Goal: Task Accomplishment & Management: Use online tool/utility

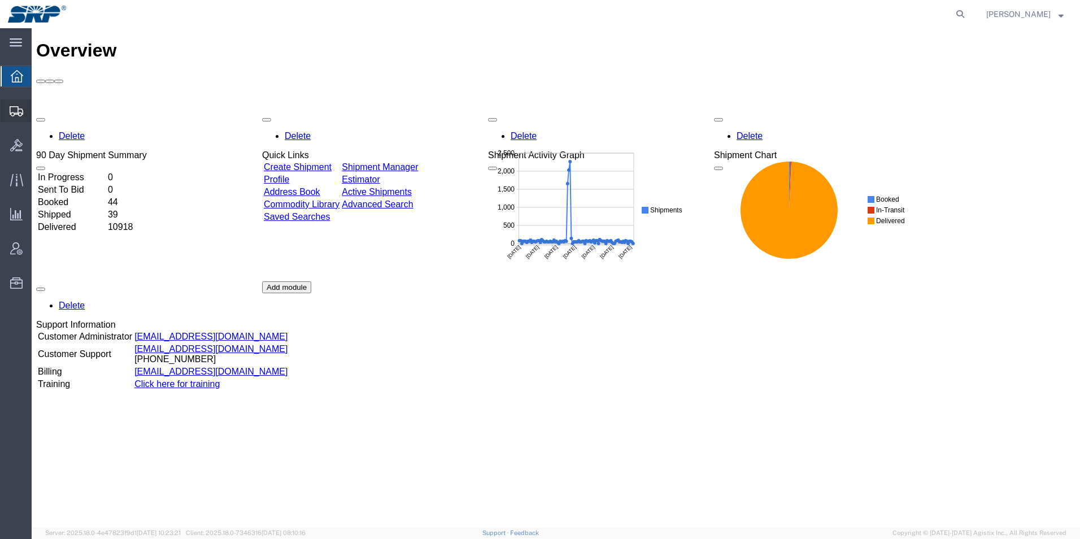
click at [11, 116] on div at bounding box center [17, 110] width 32 height 23
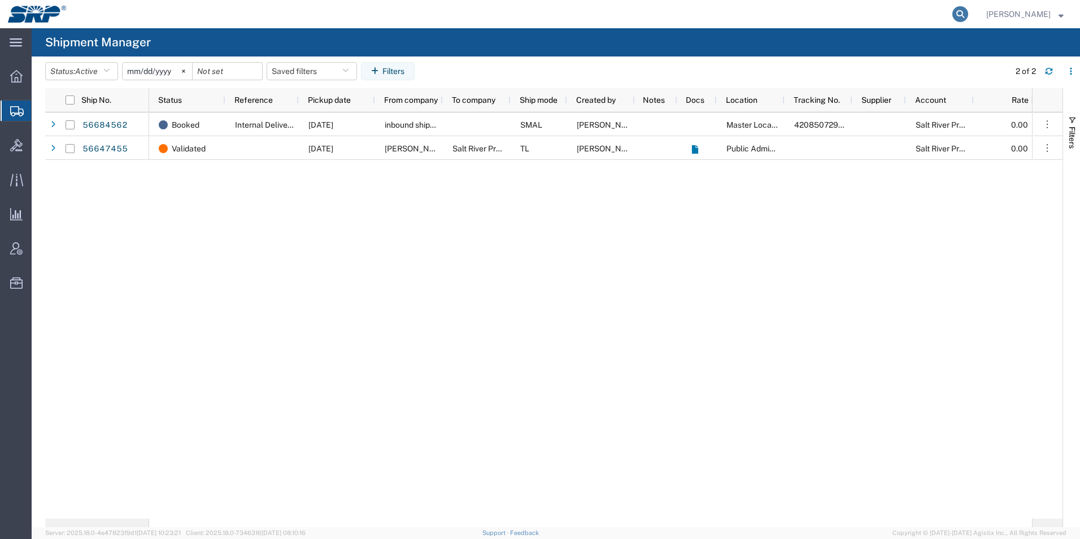
click at [969, 10] on icon at bounding box center [961, 14] width 16 height 16
type input "56653337"
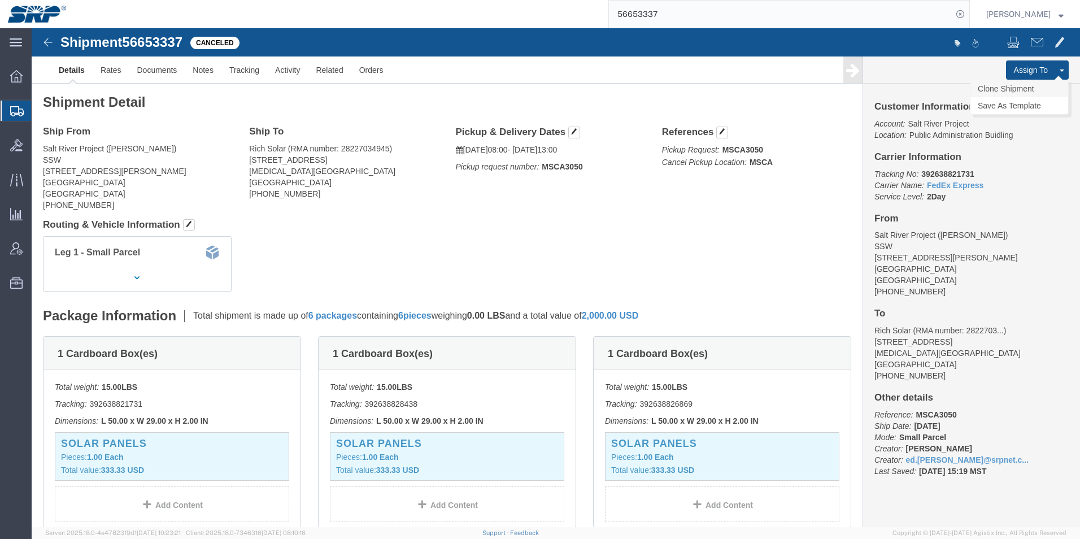
click link "Clone Shipment"
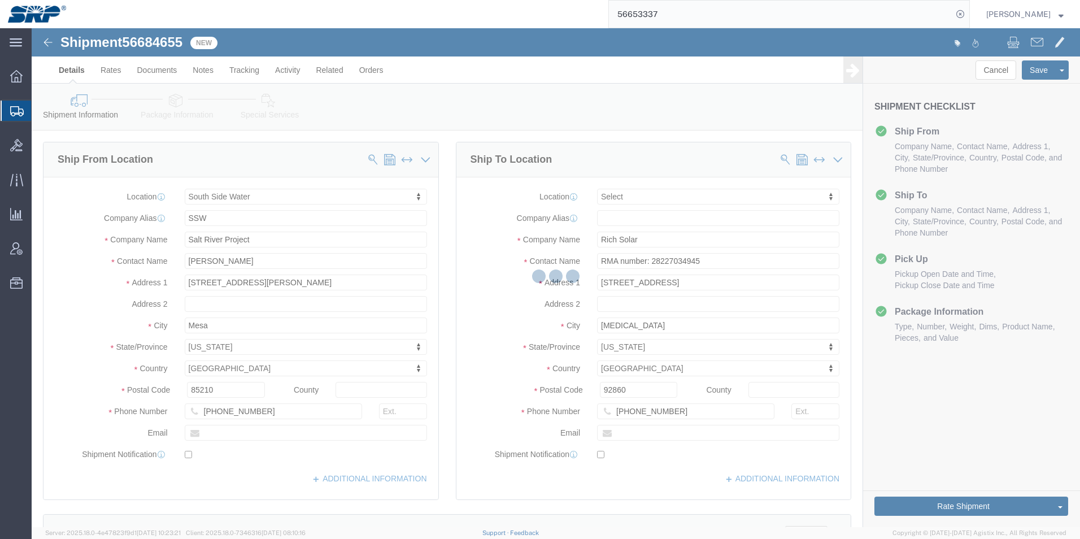
select select "58893"
select select
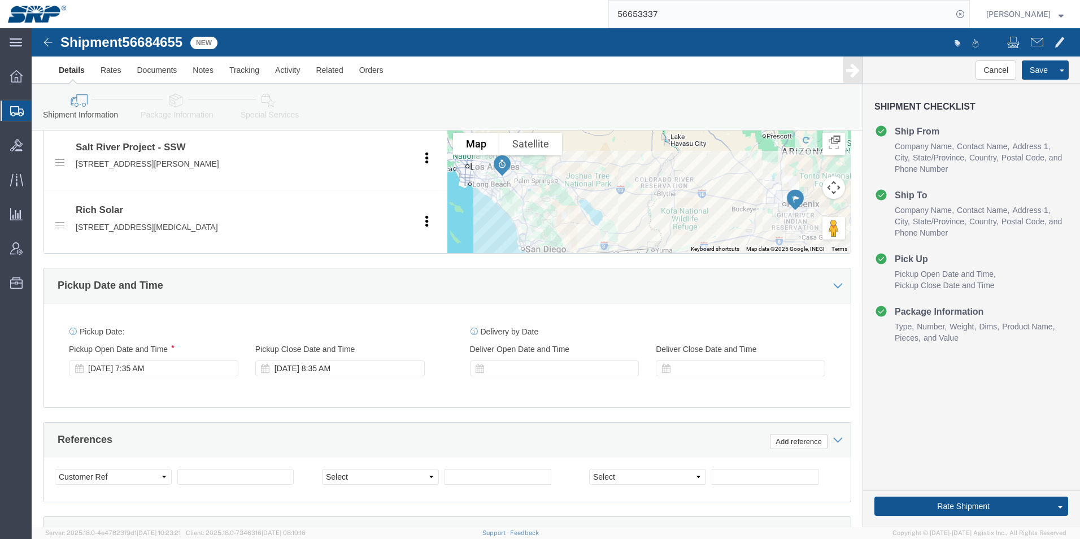
scroll to position [452, 0]
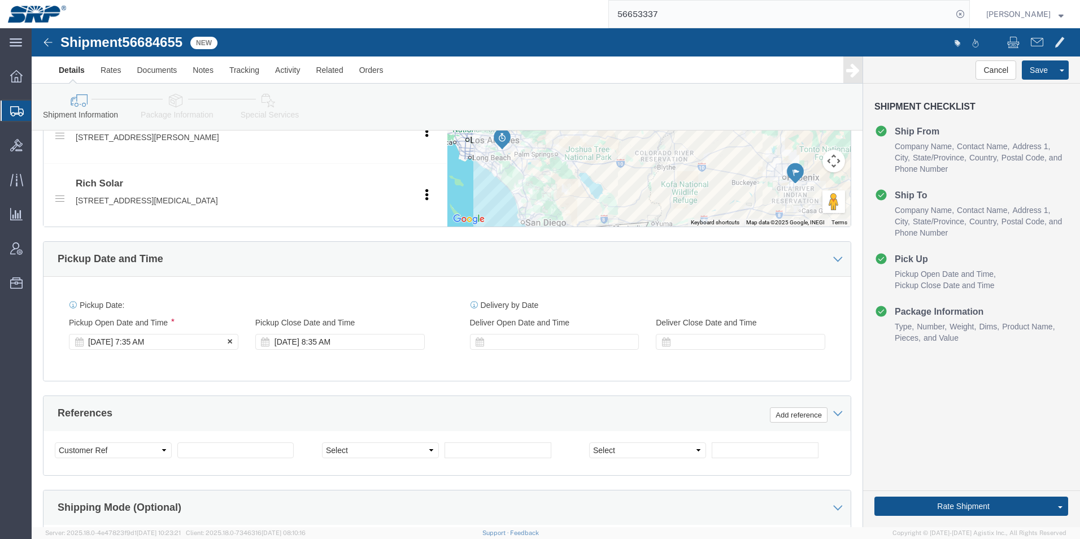
click div "[DATE] 7:35 AM"
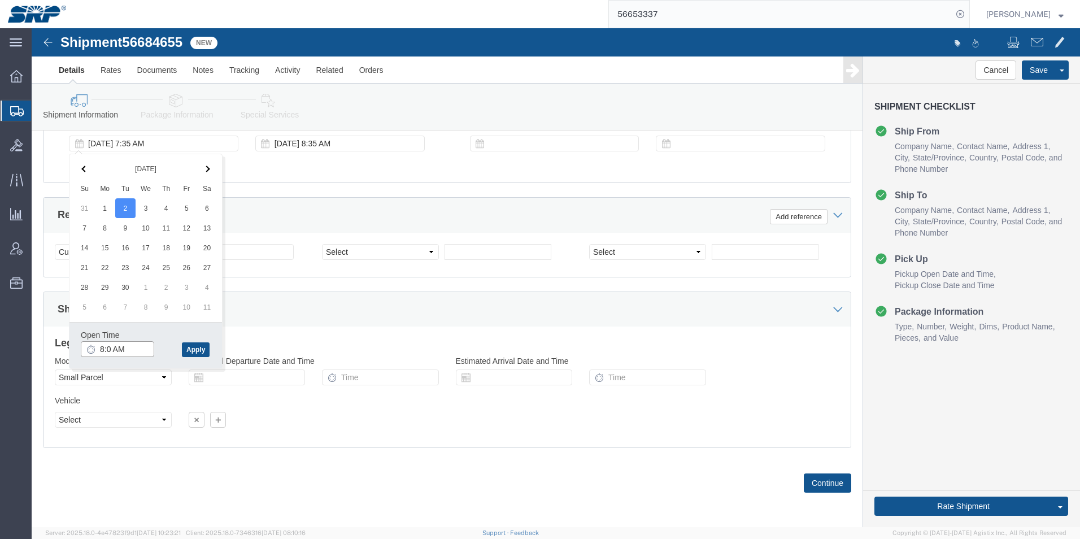
type input "8:00 AM"
click button "Apply"
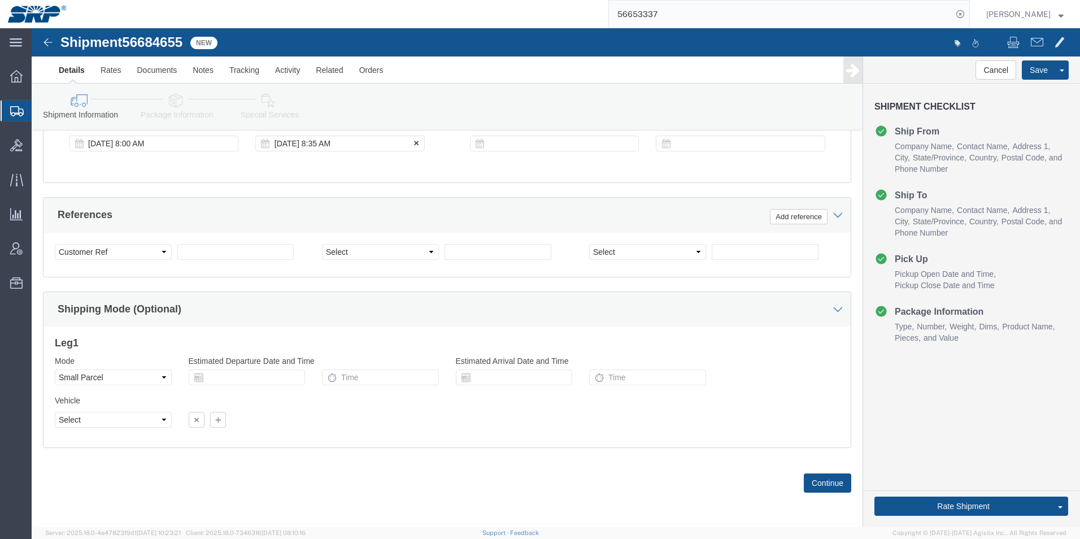
click div "[DATE] 8:35 AM"
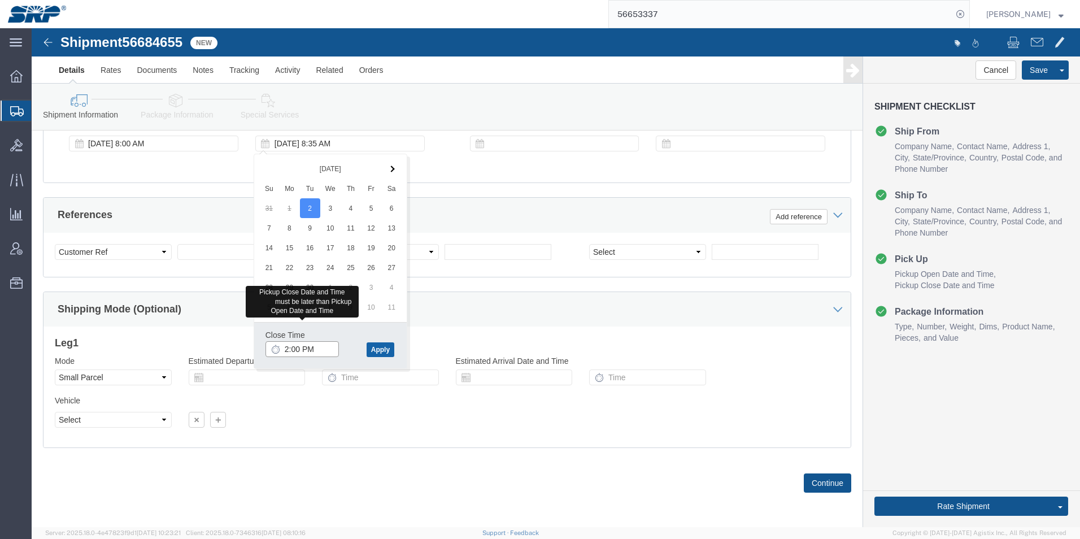
type input "2:00 PM"
click button "Apply"
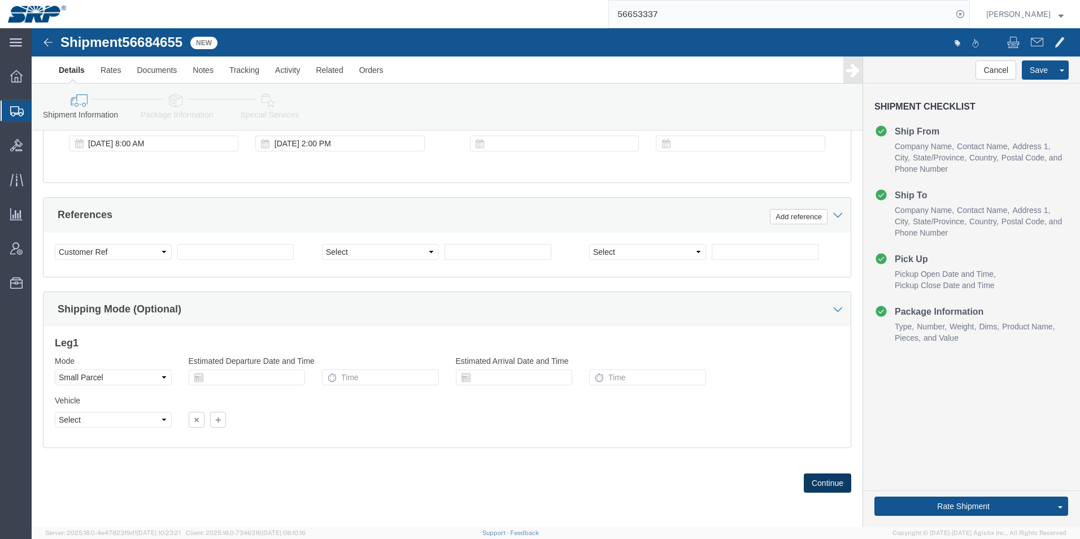
click button "Continue"
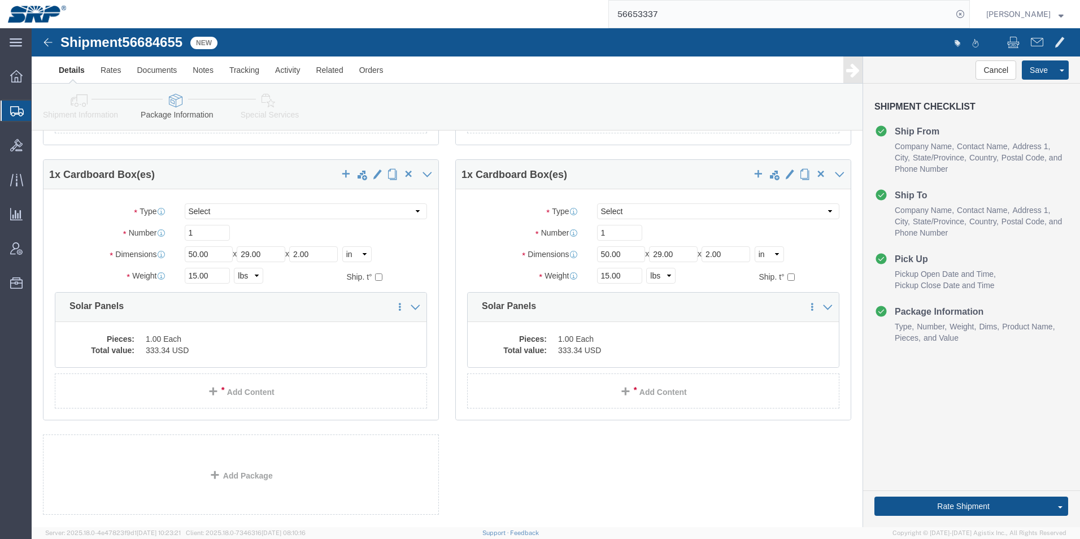
scroll to position [626, 0]
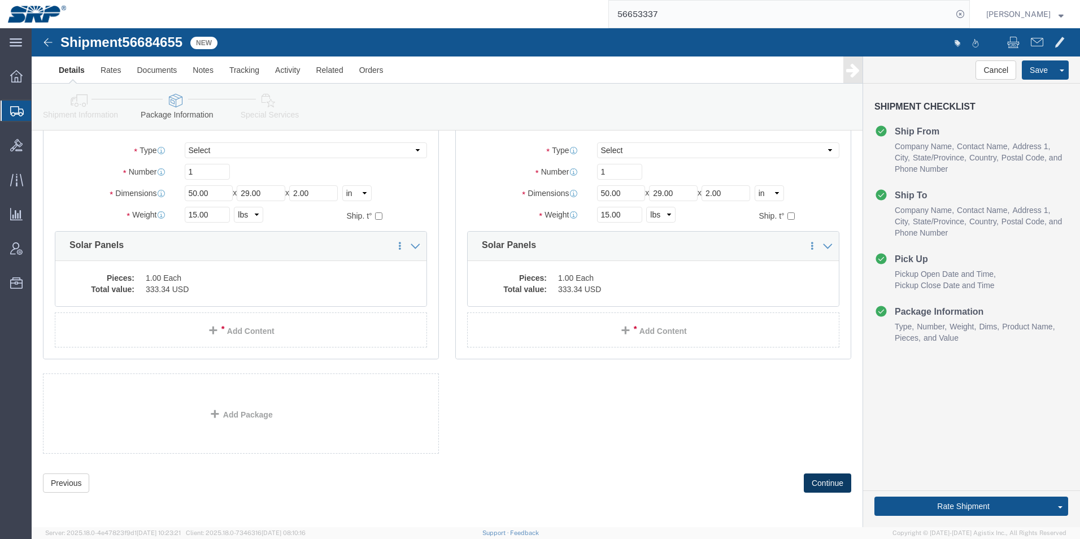
click button "Continue"
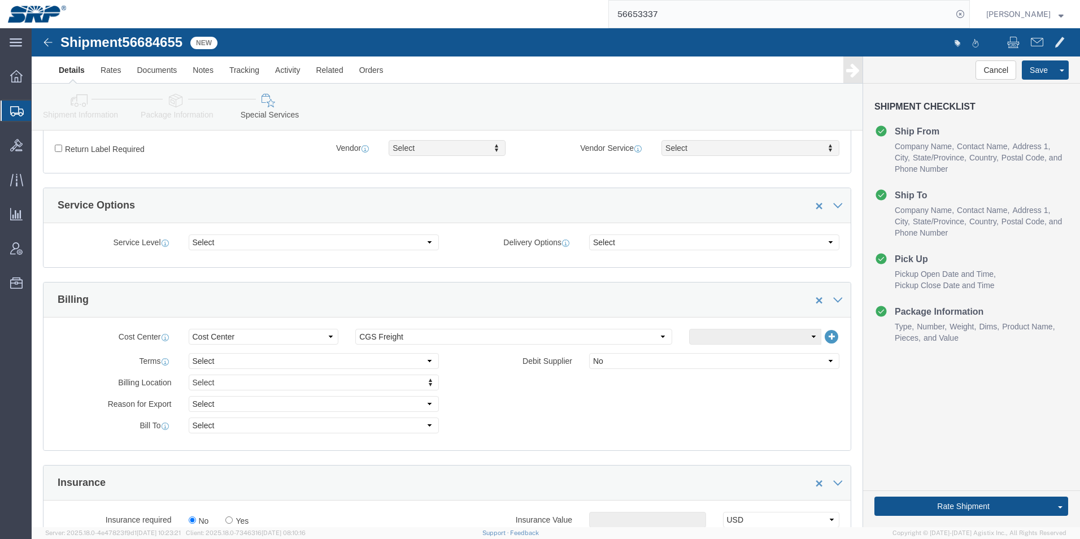
scroll to position [340, 0]
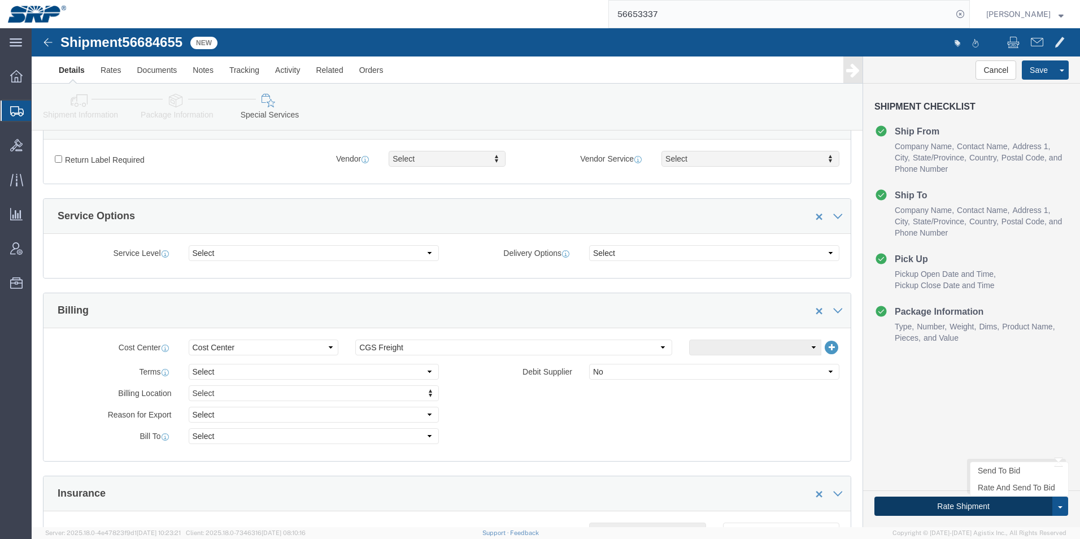
click button "Rate Shipment"
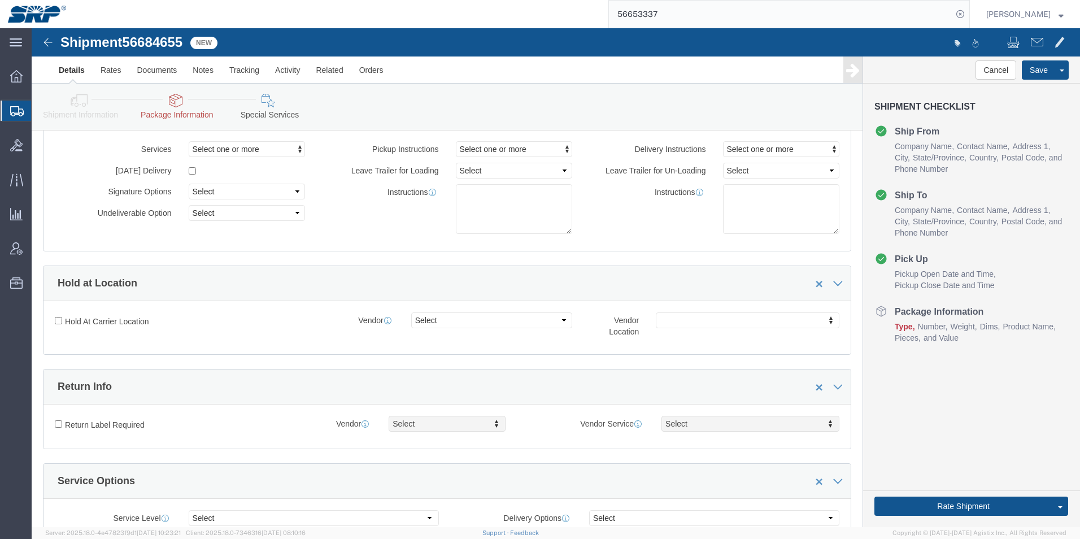
scroll to position [0, 0]
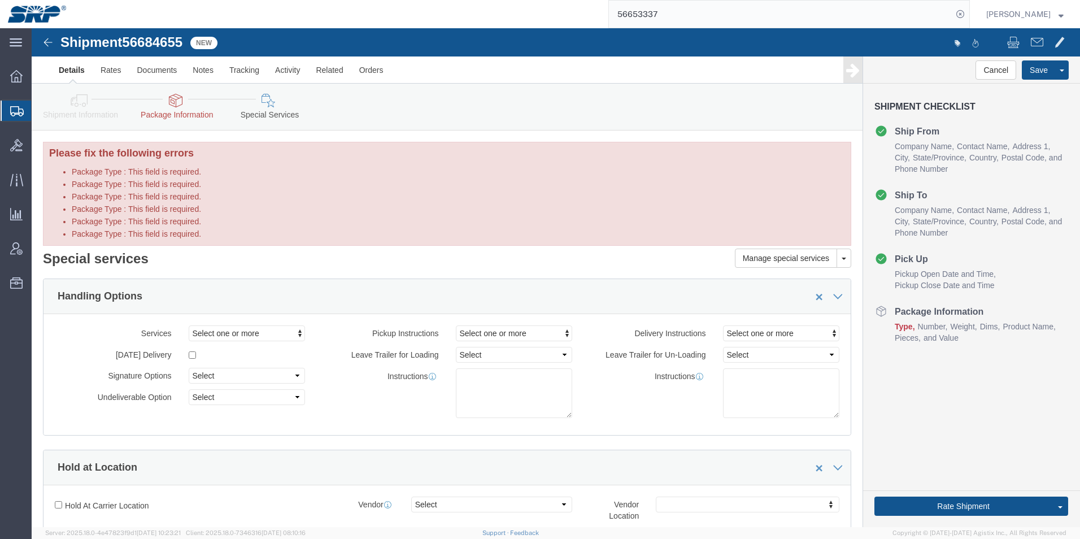
click icon
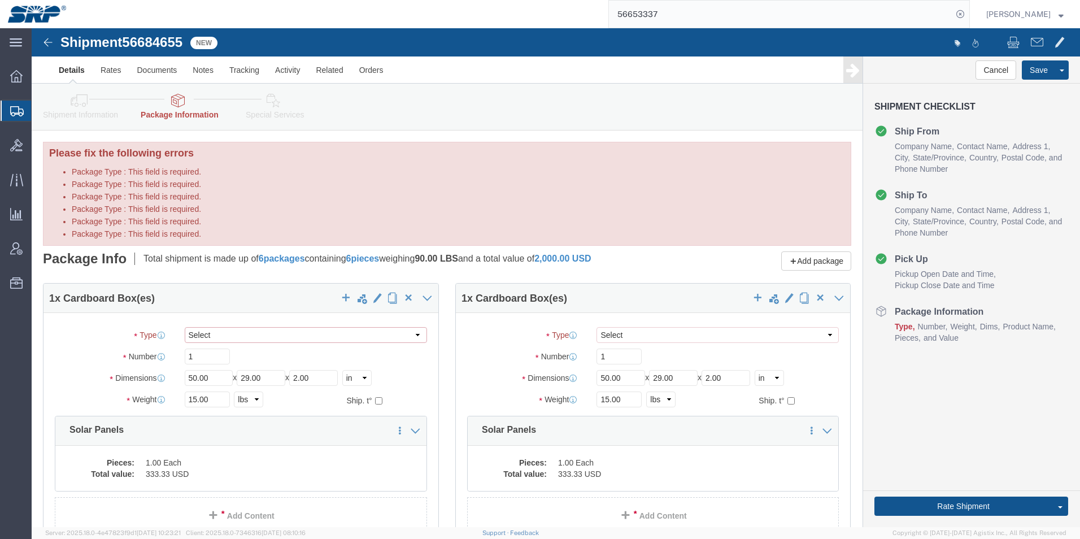
click select "Select Envelope Large Box Medium Box PAK Rack Small Box Tube Your Packaging"
select select "YRPK"
click select "Select Envelope Large Box Medium Box PAK Rack Small Box Tube Your Packaging"
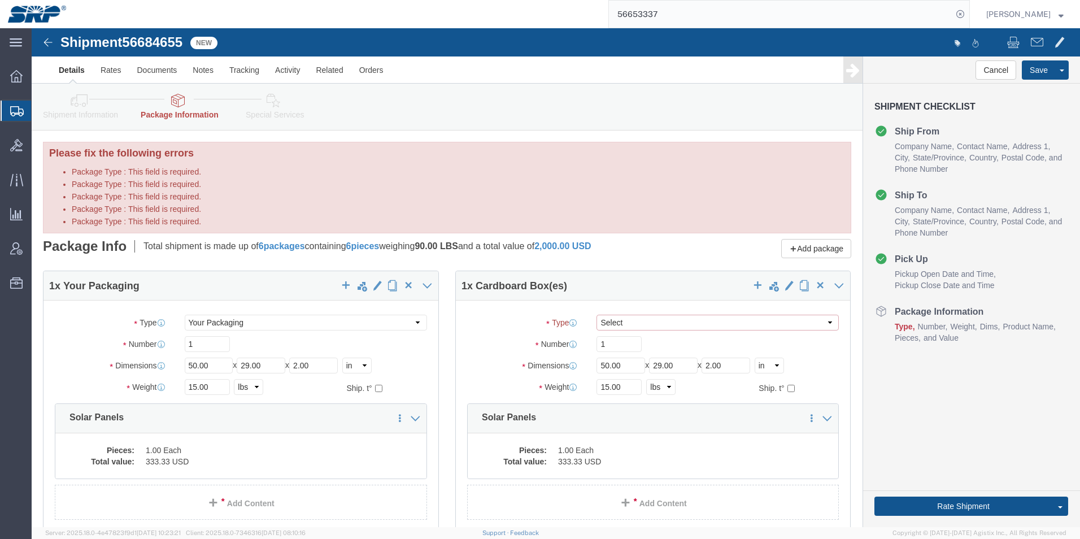
click select "Select Envelope Large Box Medium Box PAK Rack Small Box Tube Your Packaging"
select select "YRPK"
click select "Select Envelope Large Box Medium Box PAK Rack Small Box Tube Your Packaging"
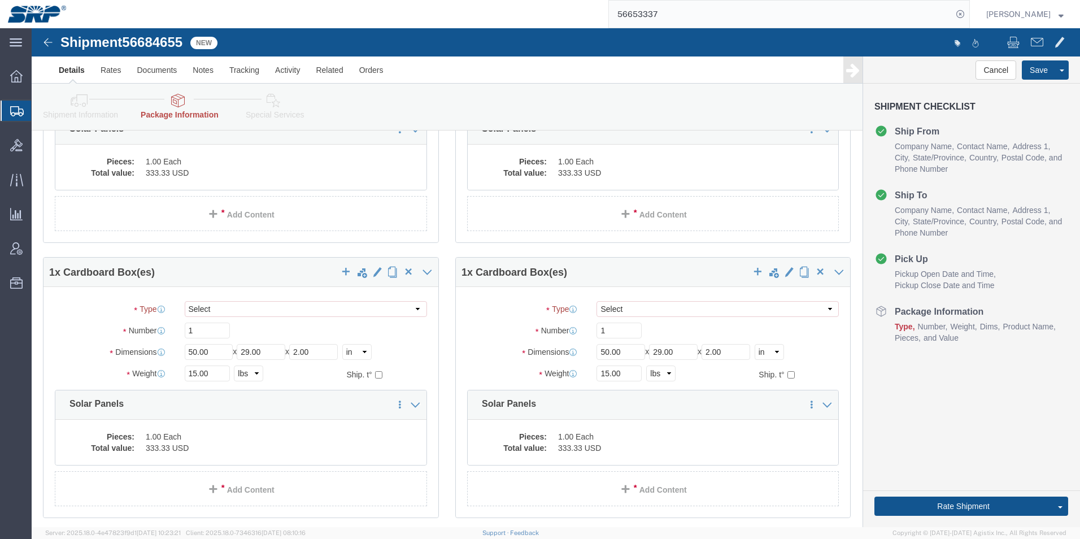
scroll to position [283, 0]
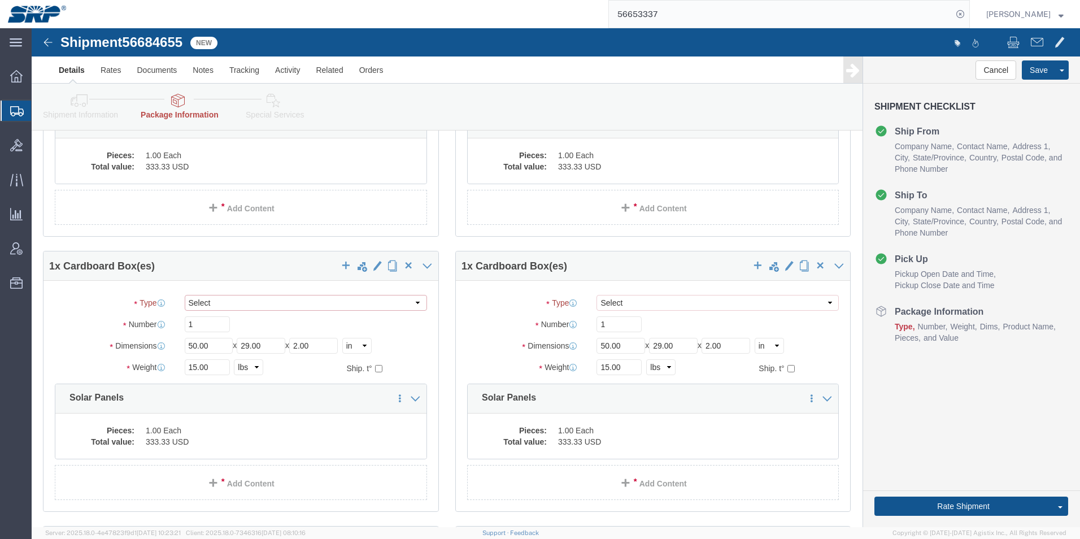
click select "Select Envelope Large Box Medium Box PAK Rack Small Box Tube Your Packaging"
select select "YRPK"
click select "Select Envelope Large Box Medium Box PAK Rack Small Box Tube Your Packaging"
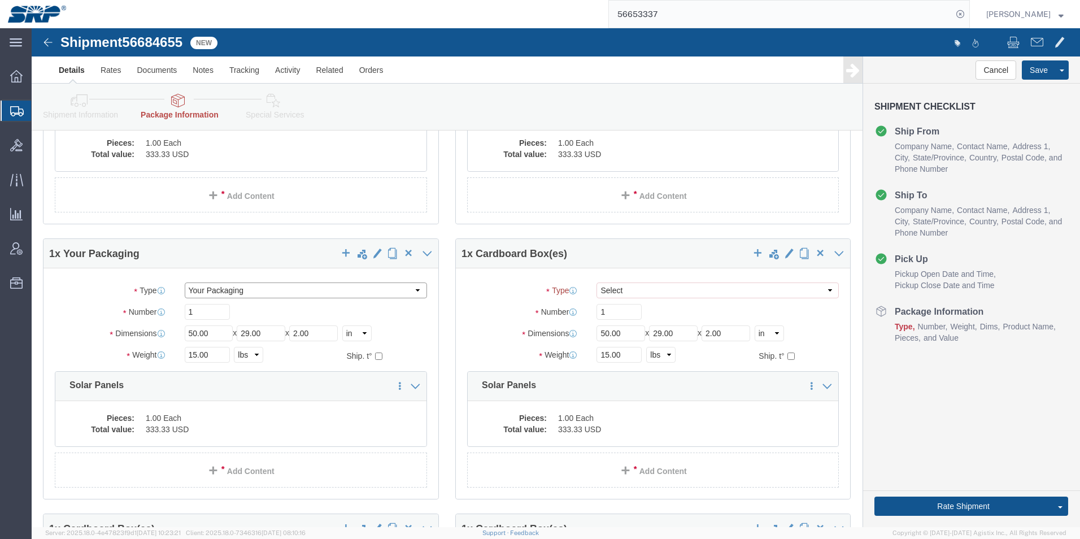
scroll to position [270, 0]
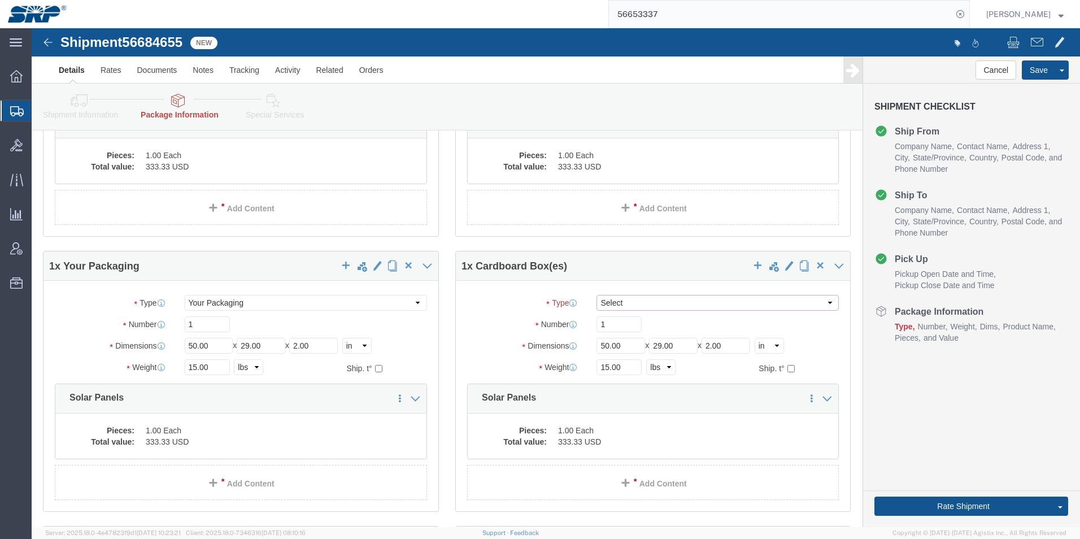
click select "Select Envelope Large Box Medium Box PAK Rack Small Box Tube Your Packaging"
select select "YRPK"
click select "Select Envelope Large Box Medium Box PAK Rack Small Box Tube Your Packaging"
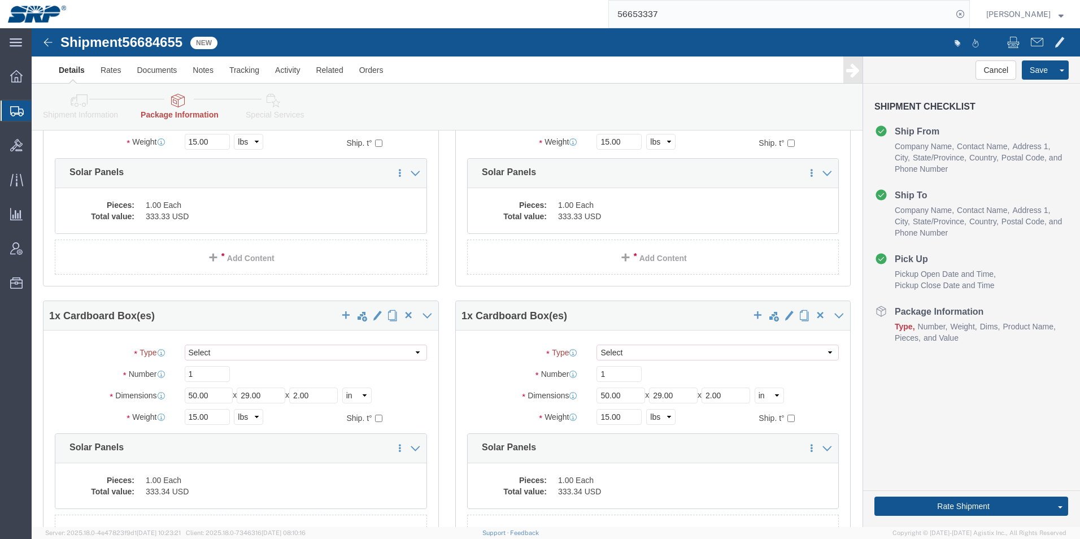
scroll to position [484, 0]
click select "Select Envelope Large Box Medium Box PAK Rack Small Box Tube Your Packaging"
select select "YRPK"
click select "Select Envelope Large Box Medium Box PAK Rack Small Box Tube Your Packaging"
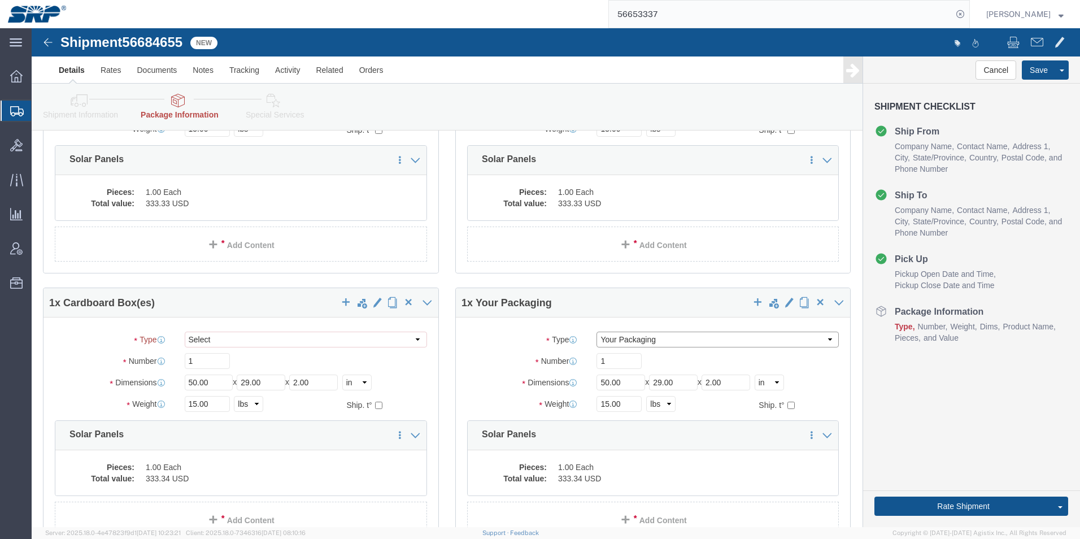
scroll to position [471, 0]
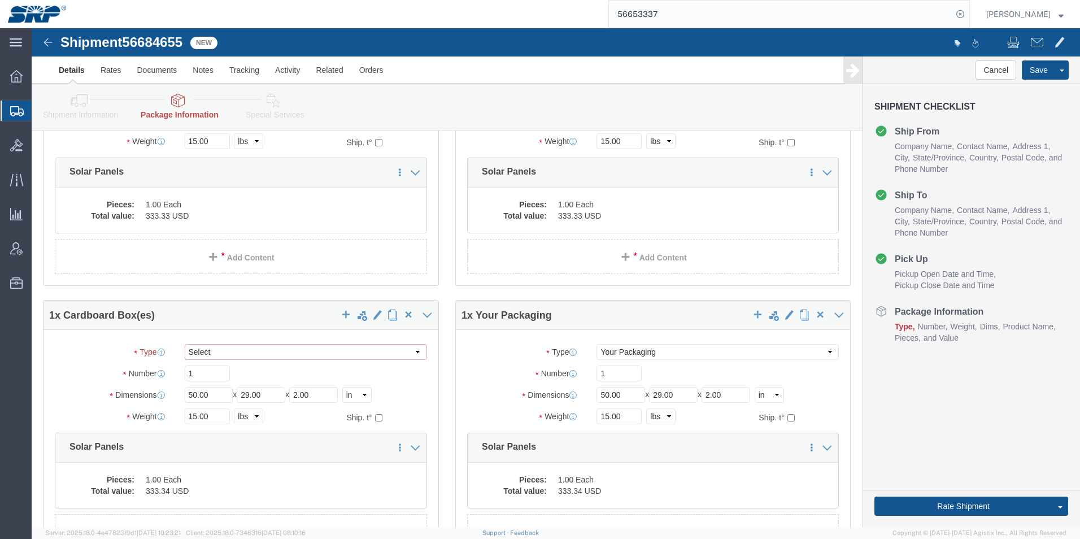
click select "Select Envelope Large Box Medium Box PAK Rack Small Box Tube Your Packaging"
select select "YRPK"
click select "Select Envelope Large Box Medium Box PAK Rack Small Box Tube Your Packaging"
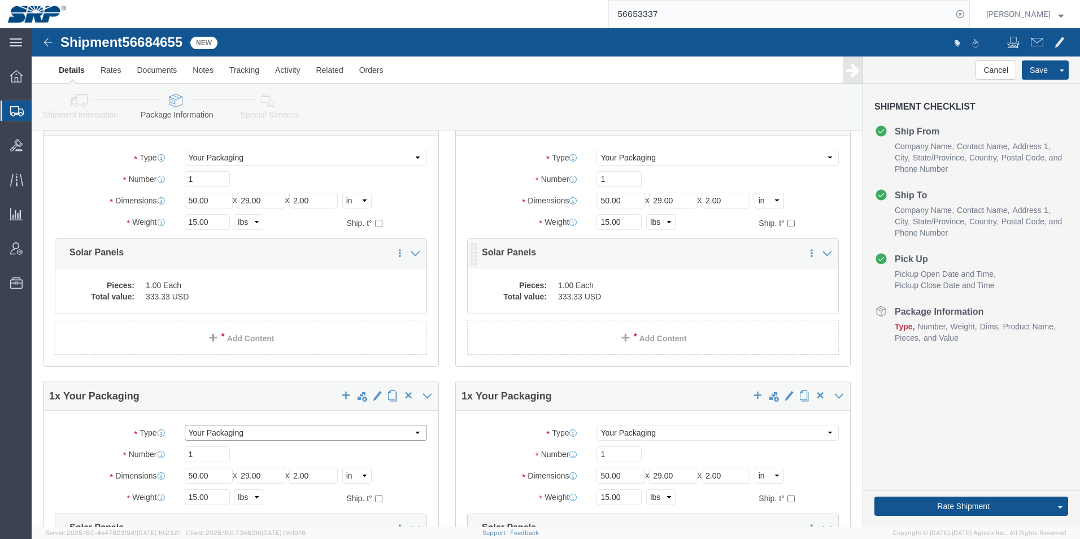
scroll to position [626, 0]
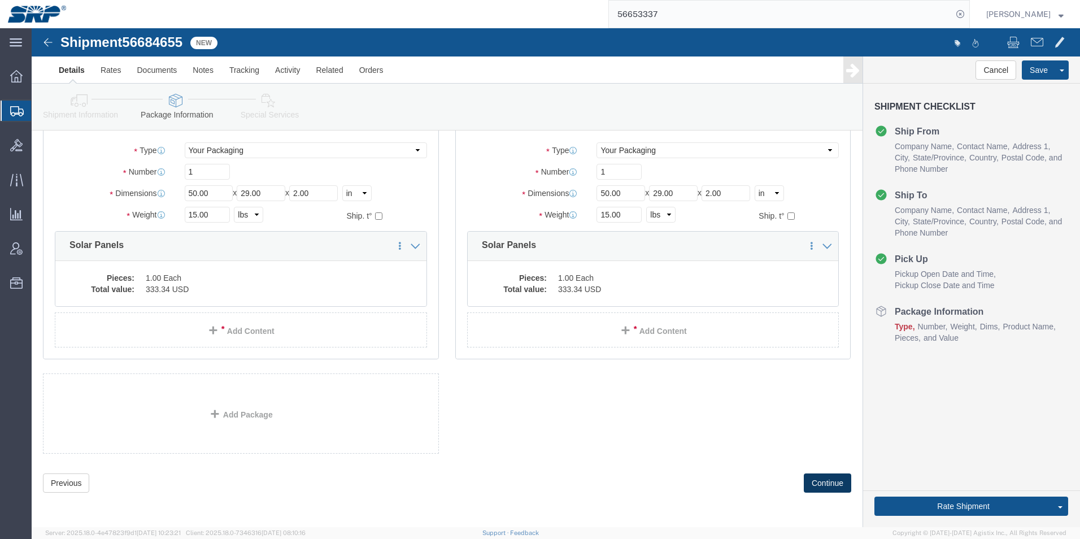
click button "Continue"
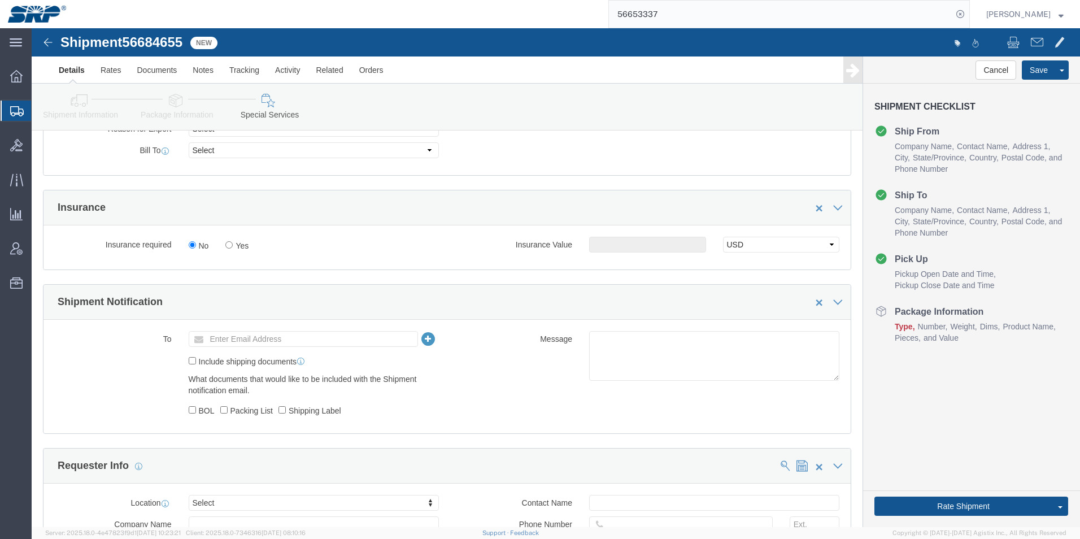
scroll to position [1131, 0]
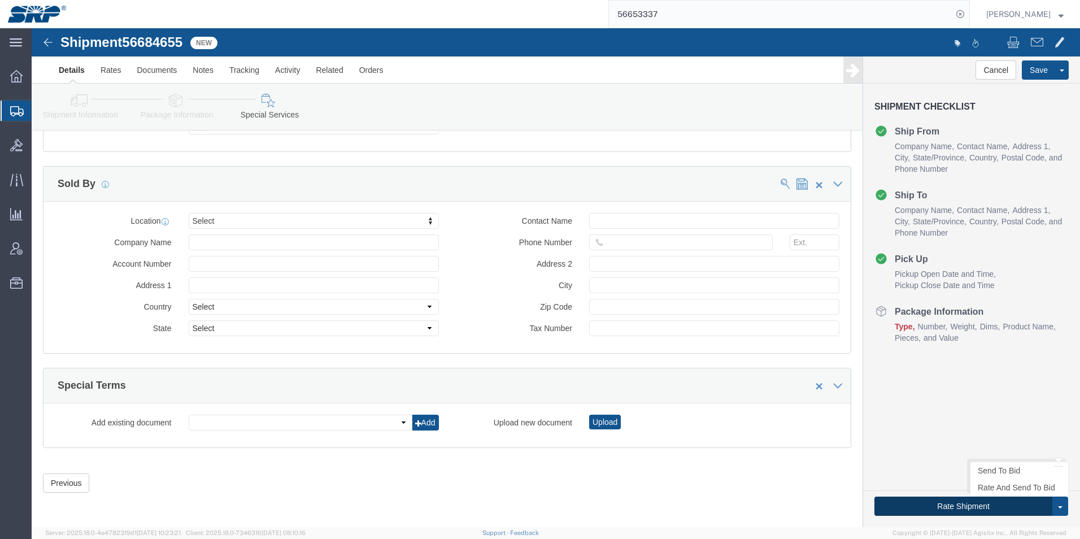
click button "Rate Shipment"
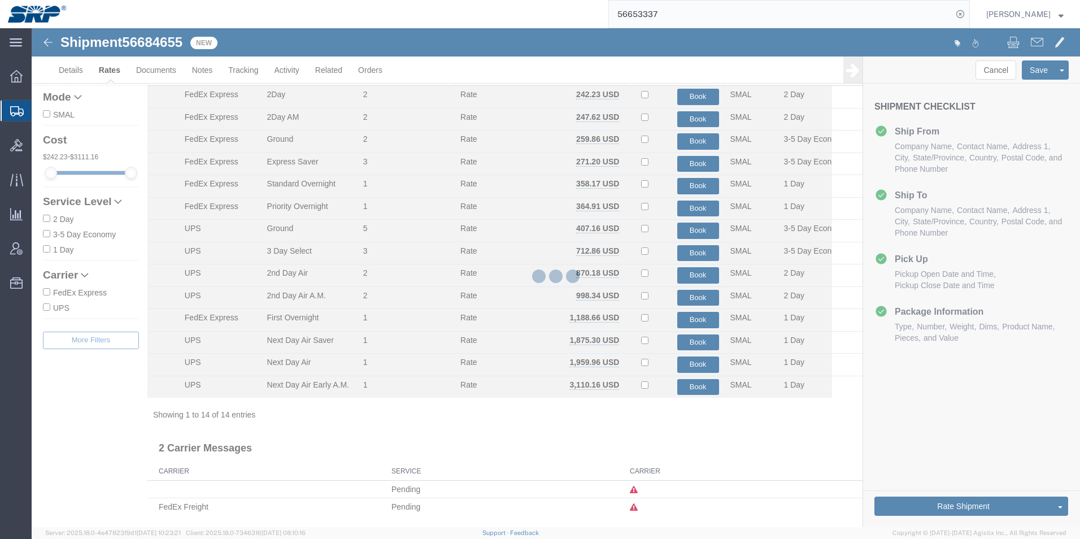
scroll to position [42, 0]
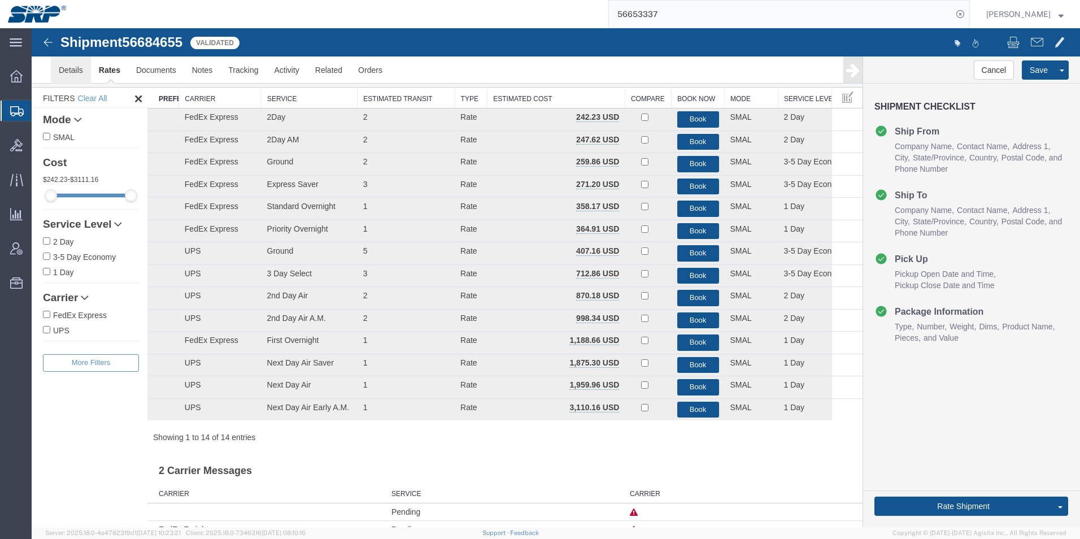
click at [55, 69] on link "Details" at bounding box center [71, 70] width 40 height 27
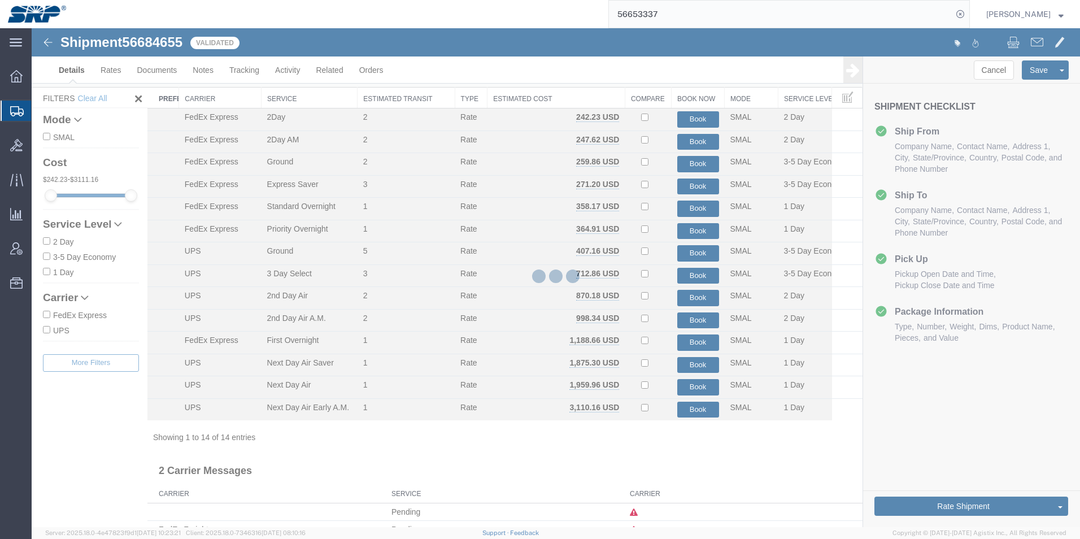
select select "58893"
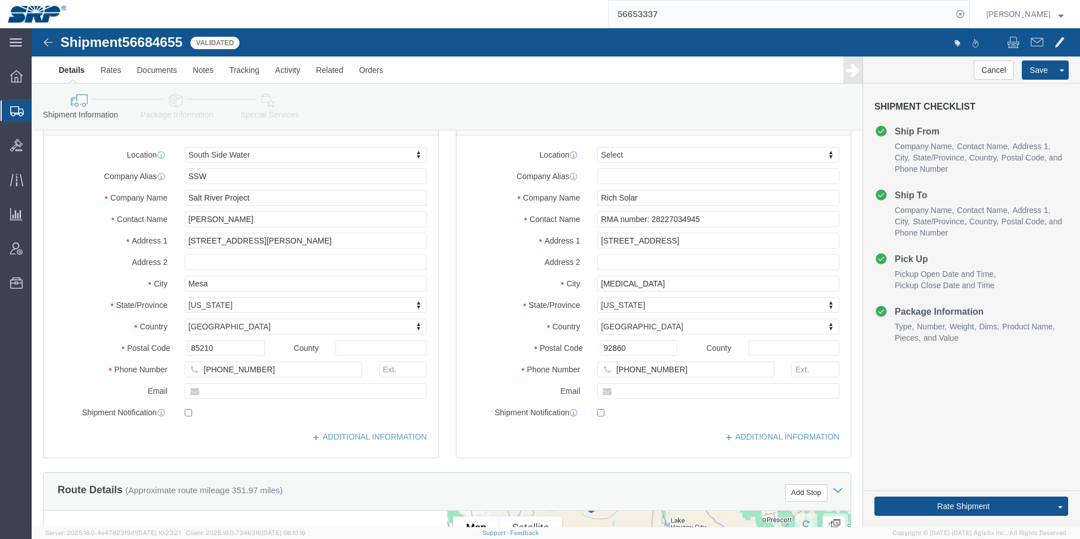
click link "Special Services"
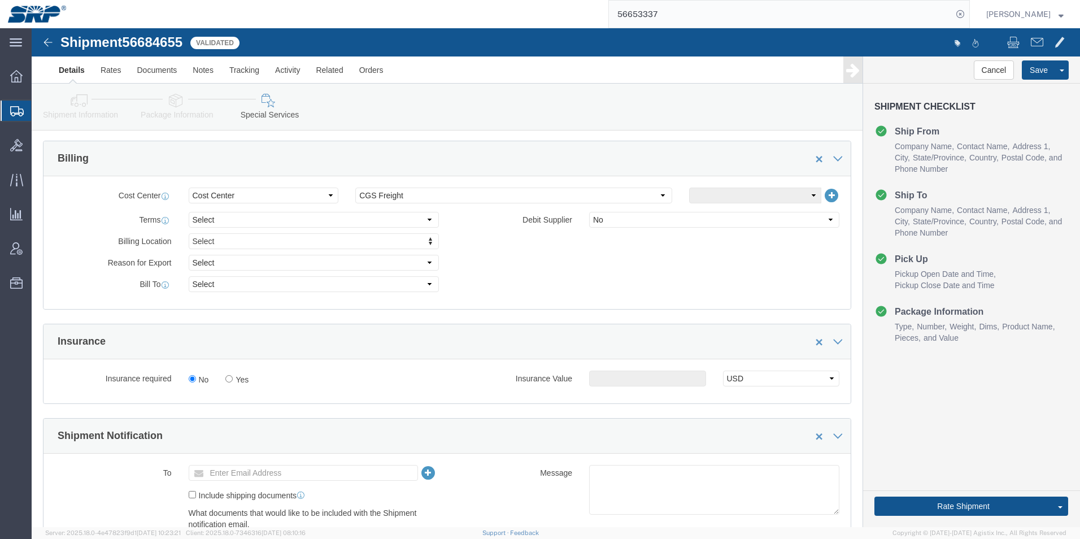
scroll to position [509, 0]
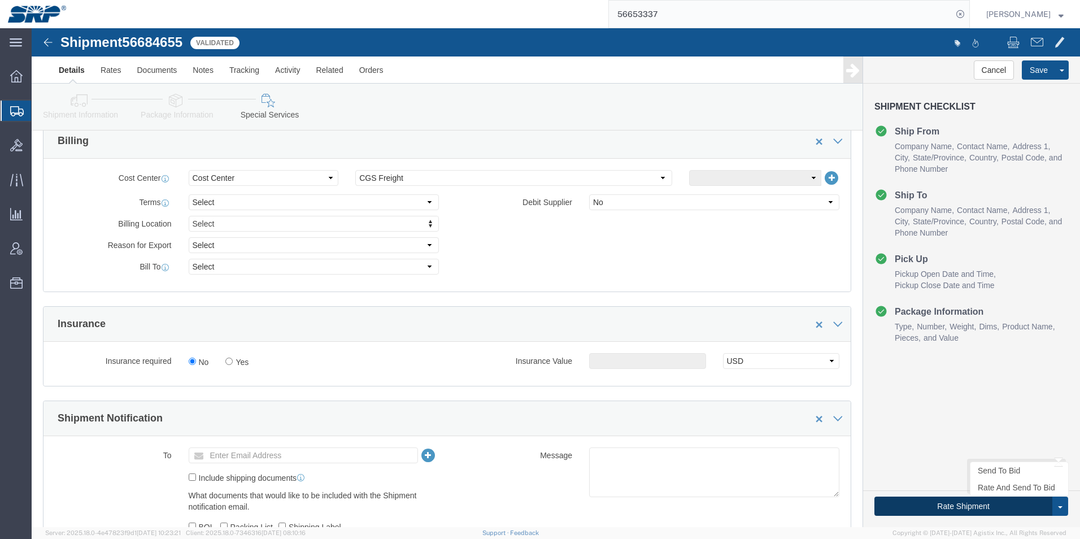
click button "Rate Shipment"
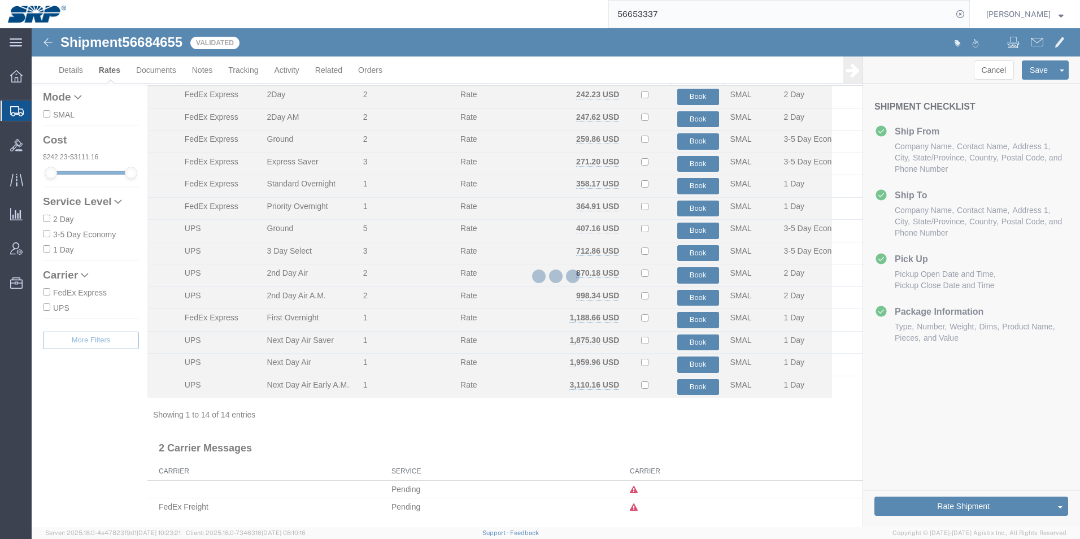
scroll to position [42, 0]
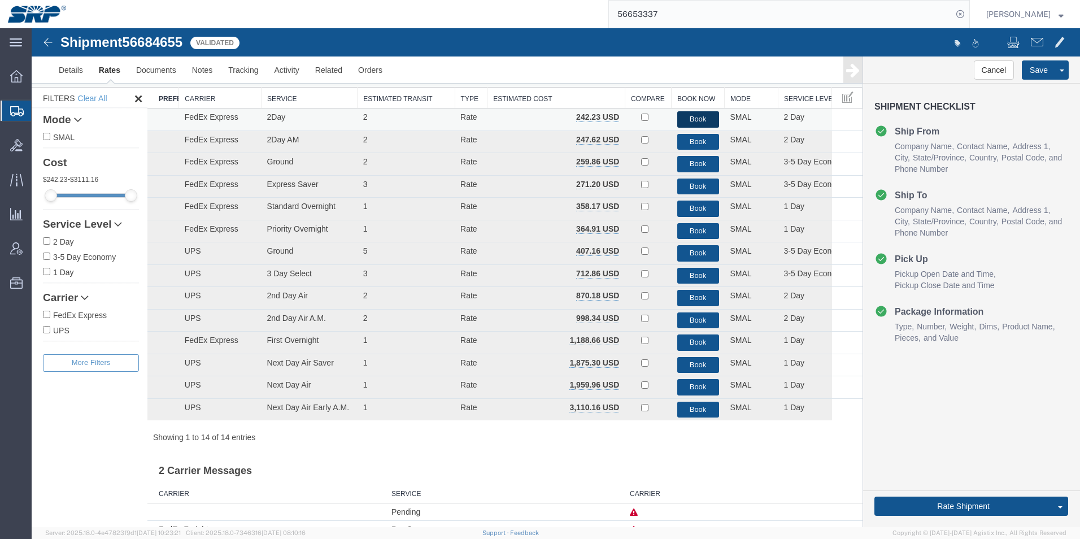
click at [691, 119] on button "Book" at bounding box center [699, 119] width 42 height 16
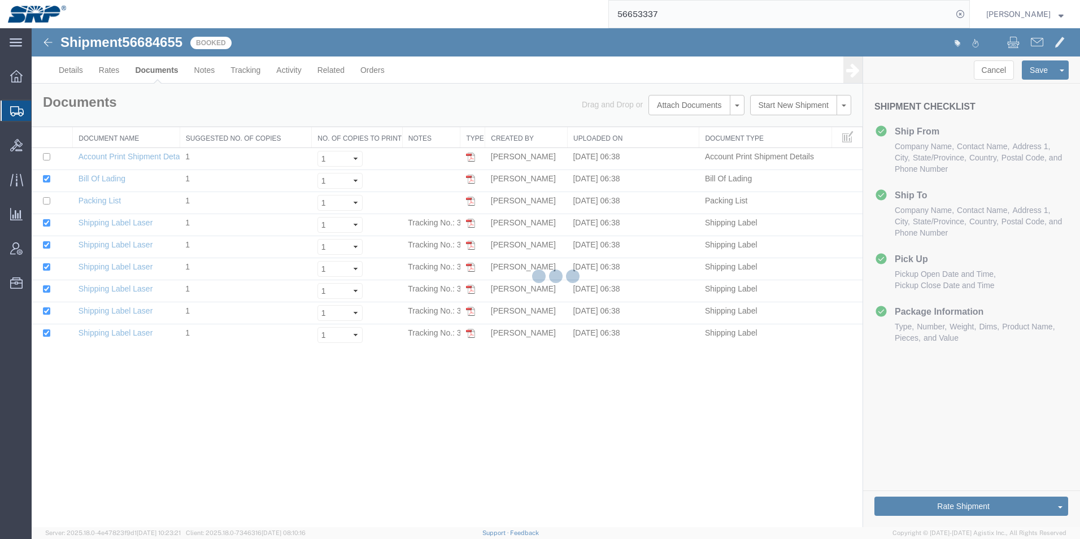
scroll to position [0, 0]
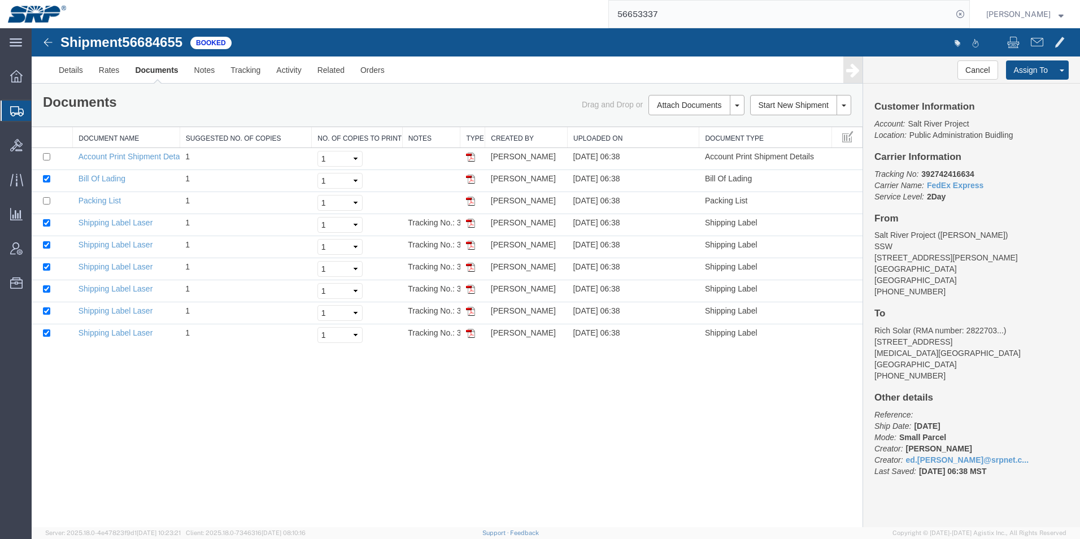
click at [137, 373] on div "Shipment 56684655 9 of 9 Booked Details Rates Documents Notes Tracking Activity…" at bounding box center [556, 277] width 1049 height 499
click at [45, 180] on input "checkbox" at bounding box center [46, 178] width 7 height 7
checkbox input "false"
click at [666, 141] on link "Email Documents" at bounding box center [695, 141] width 98 height 17
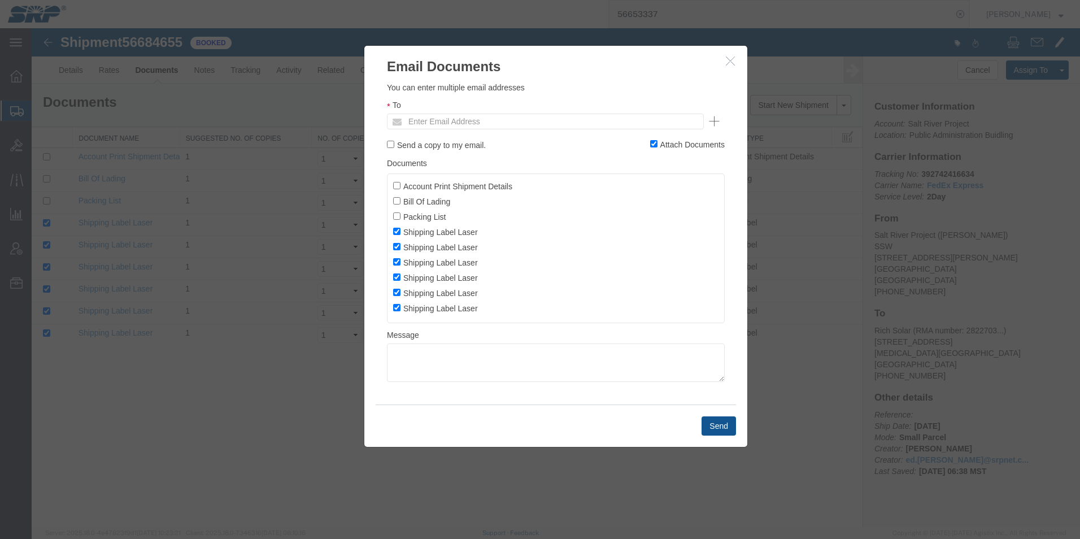
click at [563, 116] on ul "Enter Email Address" at bounding box center [545, 122] width 317 height 16
type input "ed.simm"
type input "[EMAIL_ADDRESS][PERSON_NAME][DOMAIN_NAME]"
click at [711, 427] on button "Send" at bounding box center [719, 425] width 34 height 19
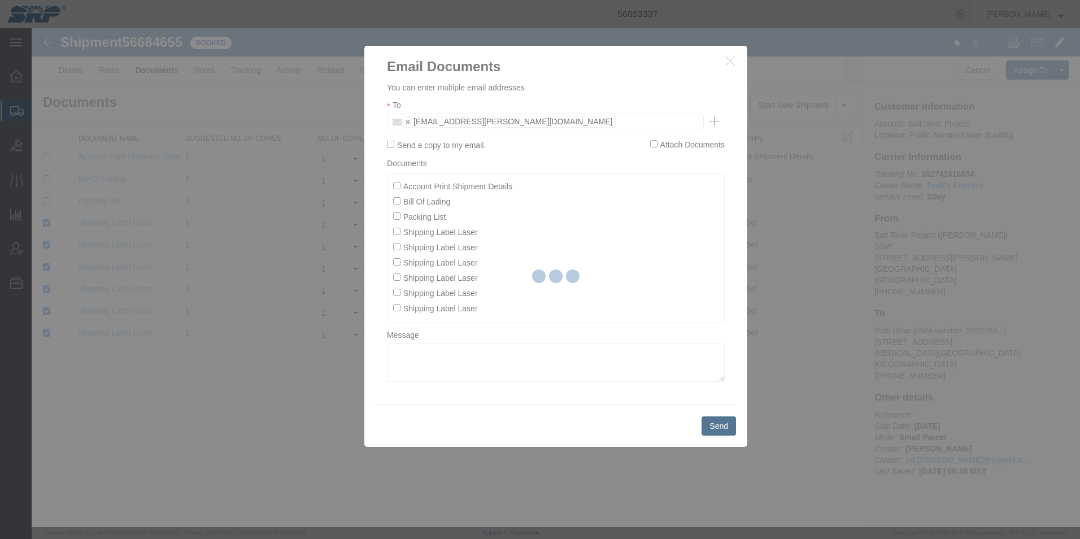
checkbox input "false"
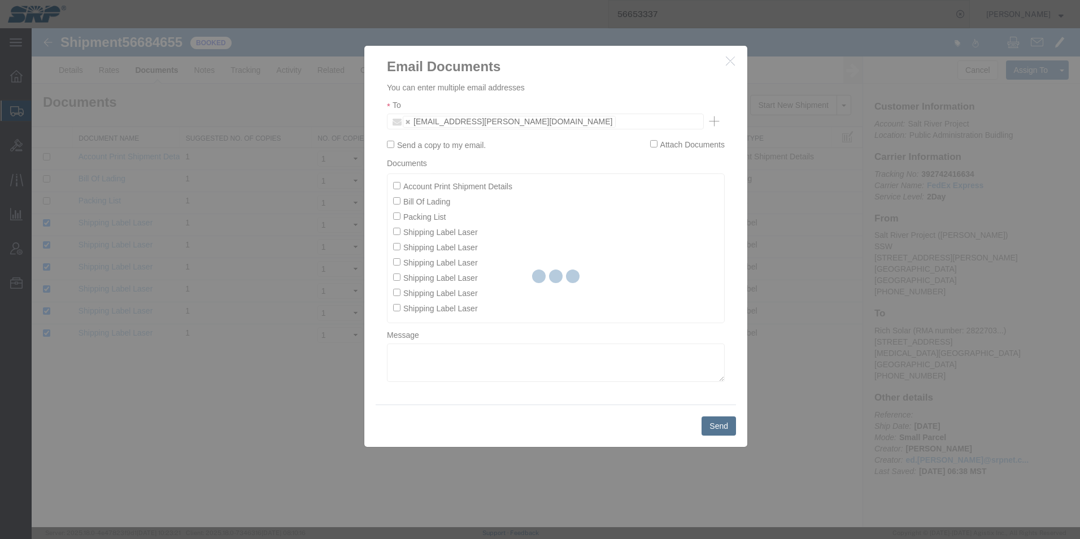
checkbox input "false"
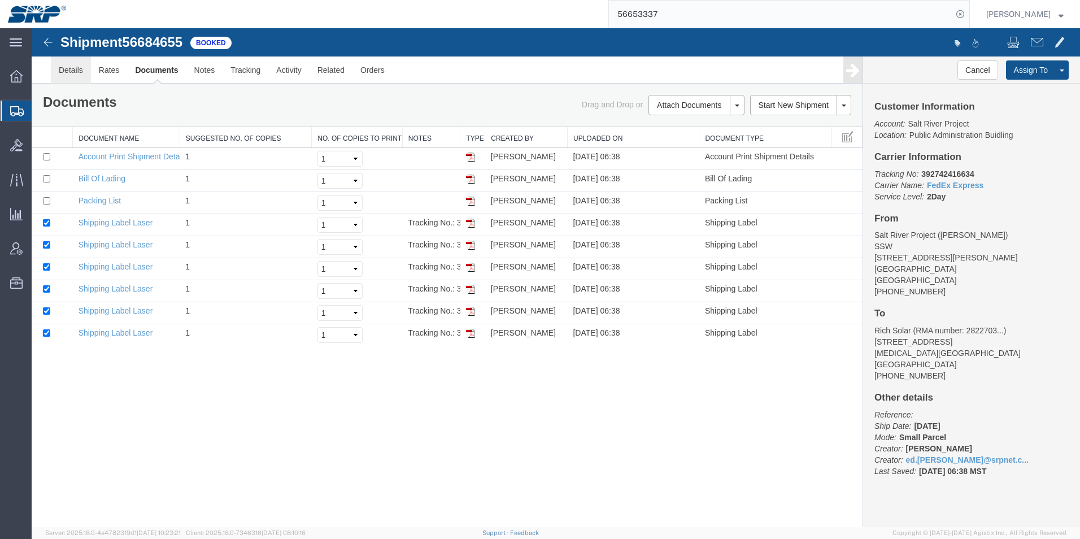
click at [71, 70] on link "Details" at bounding box center [71, 70] width 40 height 27
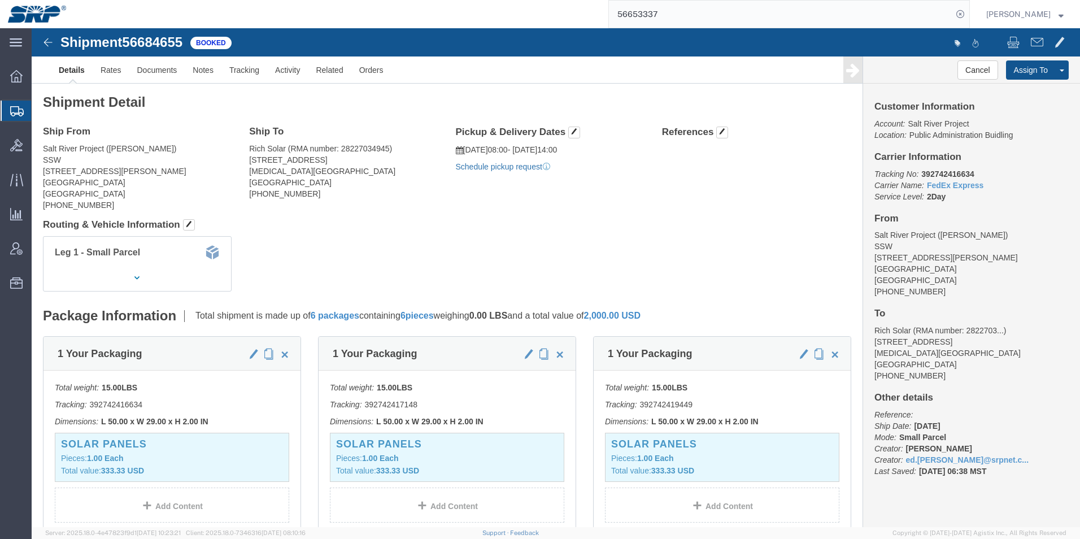
click link "Schedule pickup request"
